Goal: Task Accomplishment & Management: Manage account settings

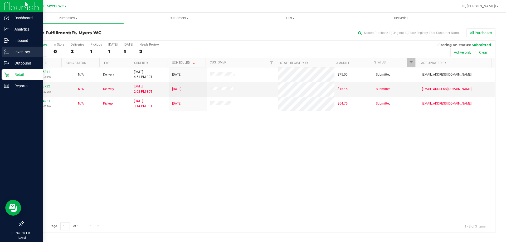
click at [13, 54] on p "Inventory" at bounding box center [25, 52] width 32 height 6
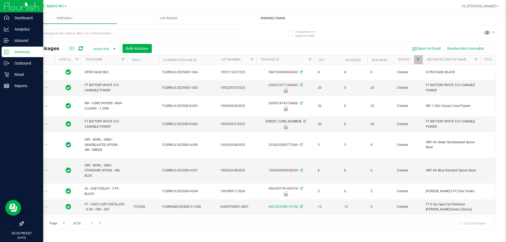
click at [273, 17] on span "Inventory Counts" at bounding box center [272, 18] width 39 height 5
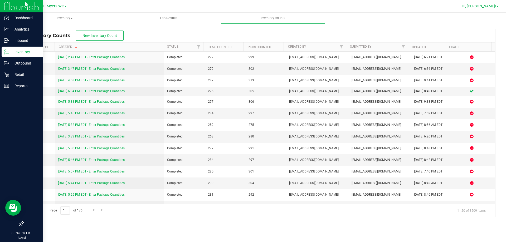
click at [488, 6] on span "Hi, [PERSON_NAME]!" at bounding box center [478, 6] width 34 height 4
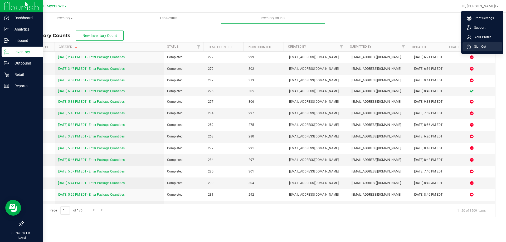
click at [476, 45] on span "Sign Out" at bounding box center [478, 46] width 15 height 5
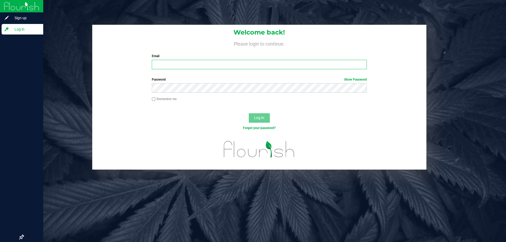
click at [282, 60] on input "Email" at bounding box center [259, 64] width 215 height 9
type input "[EMAIL_ADDRESS][DOMAIN_NAME]"
click at [249, 113] on button "Log In" at bounding box center [259, 117] width 21 height 9
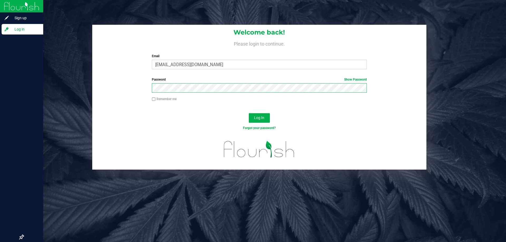
click at [249, 113] on button "Log In" at bounding box center [259, 117] width 21 height 9
